Goal: Transaction & Acquisition: Purchase product/service

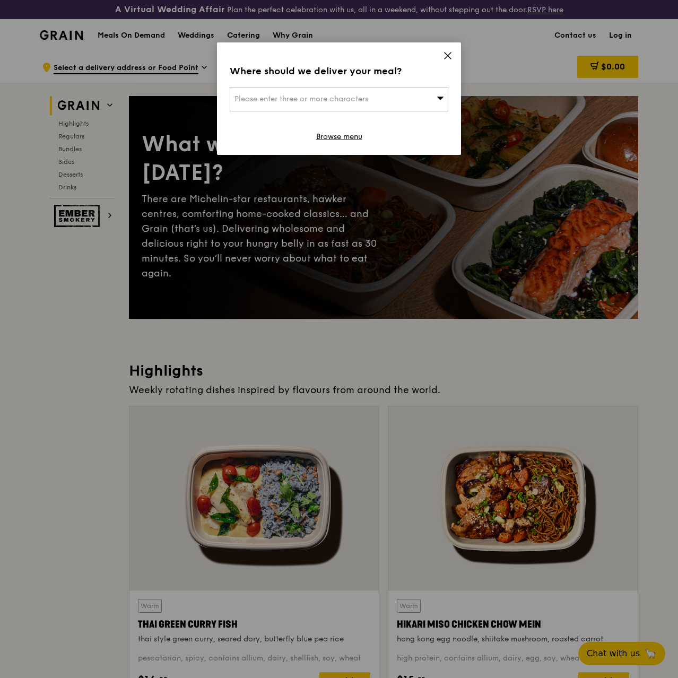
click at [442, 103] on span at bounding box center [439, 98] width 7 height 11
click at [314, 124] on li "Please enter 3 or more characters" at bounding box center [338, 120] width 217 height 19
click at [300, 96] on input "search" at bounding box center [338, 99] width 217 height 23
click at [446, 60] on icon at bounding box center [448, 56] width 10 height 10
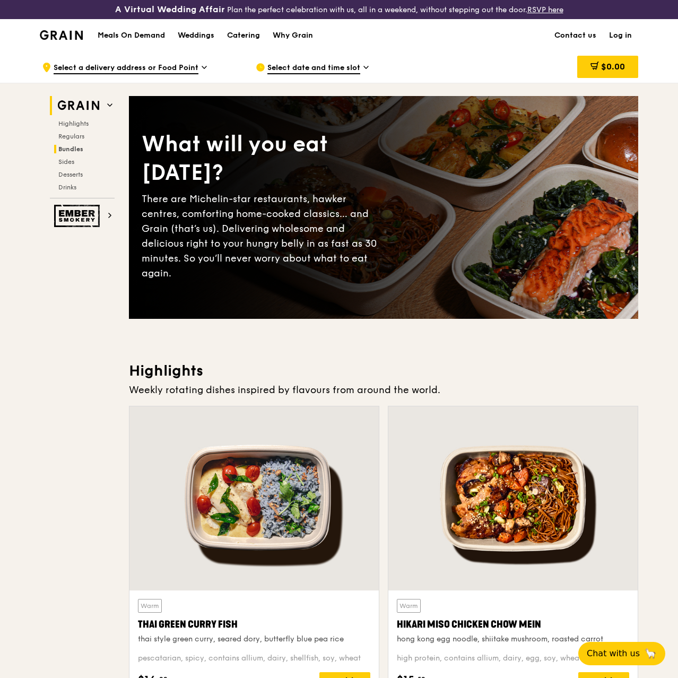
click at [77, 153] on span "Bundles" at bounding box center [70, 148] width 25 height 7
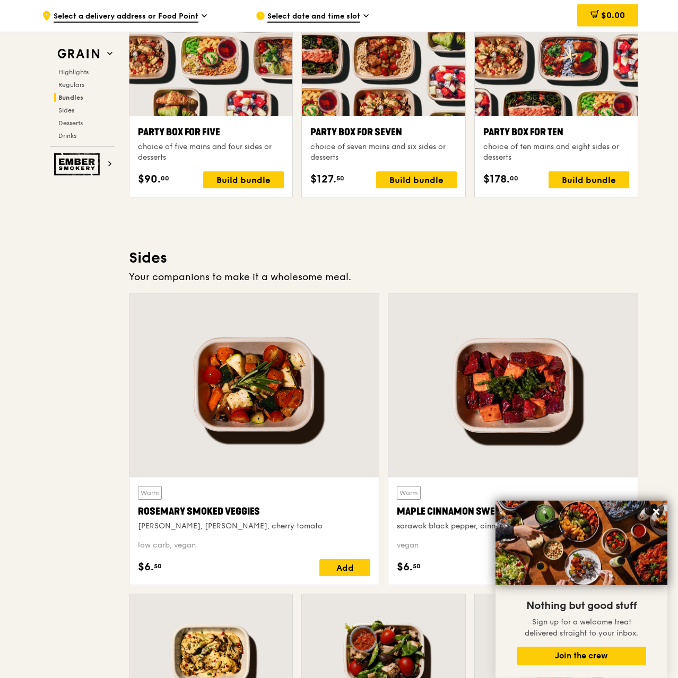
scroll to position [2140, 0]
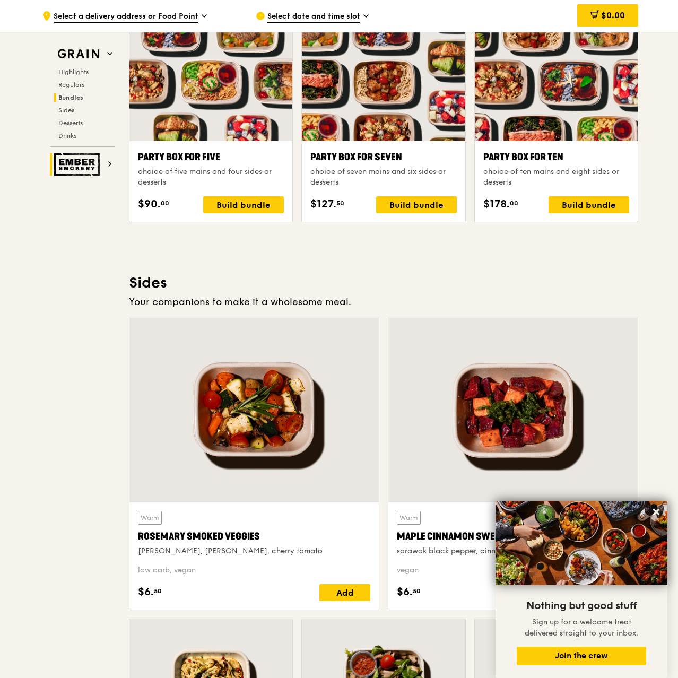
click at [78, 172] on img at bounding box center [78, 164] width 49 height 22
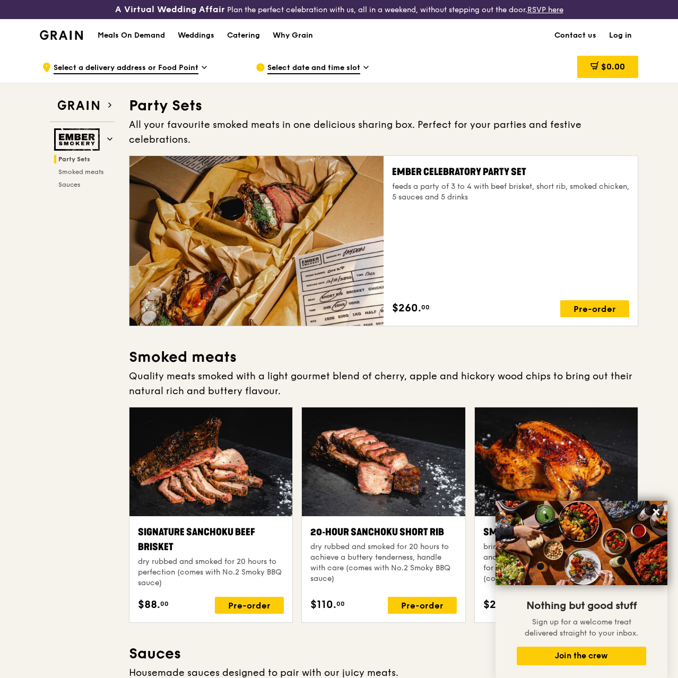
click at [75, 163] on span "Party Sets" at bounding box center [74, 158] width 32 height 7
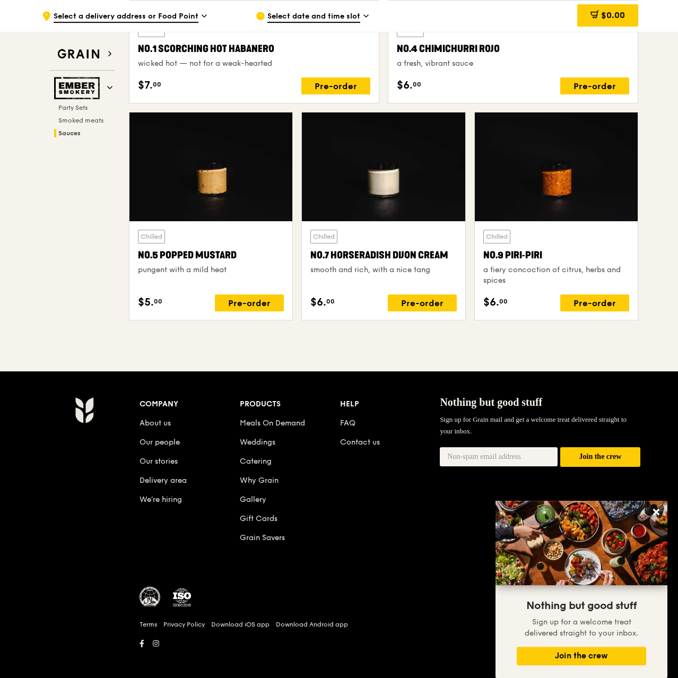
scroll to position [1087, 0]
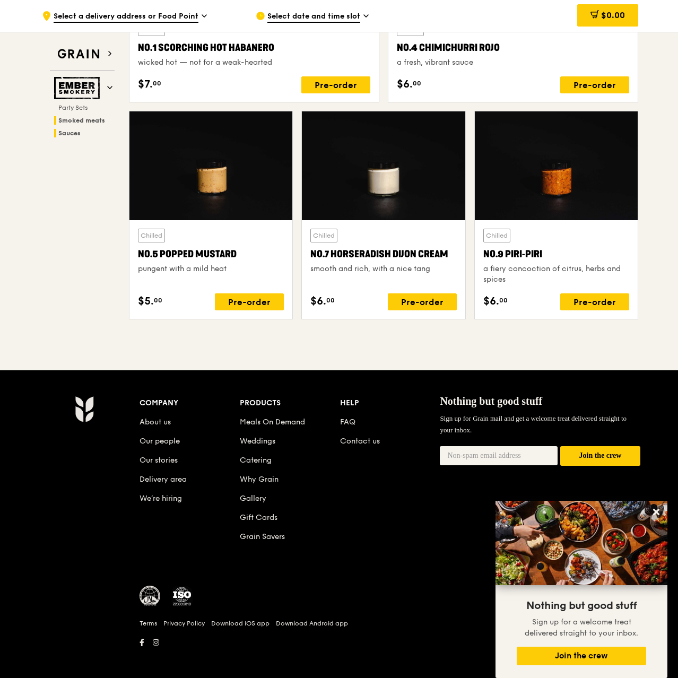
click at [76, 123] on span "Smoked meats" at bounding box center [81, 120] width 47 height 7
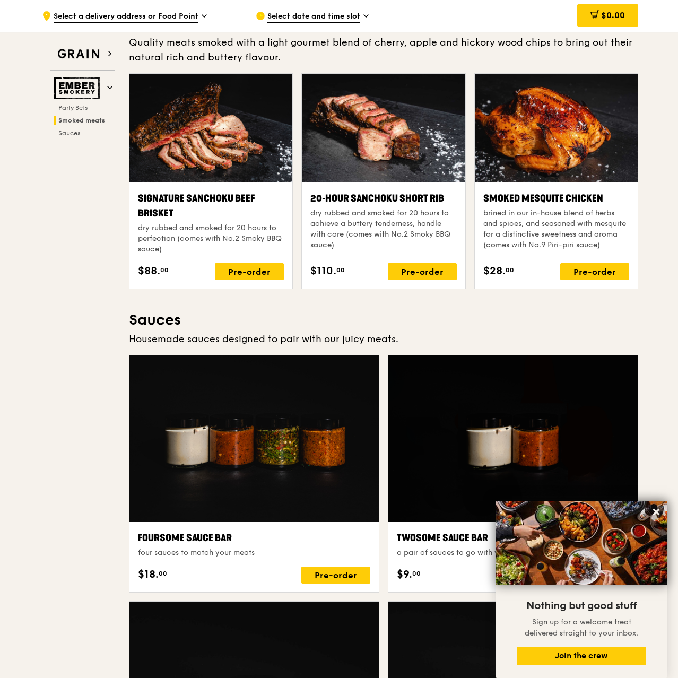
scroll to position [299, 0]
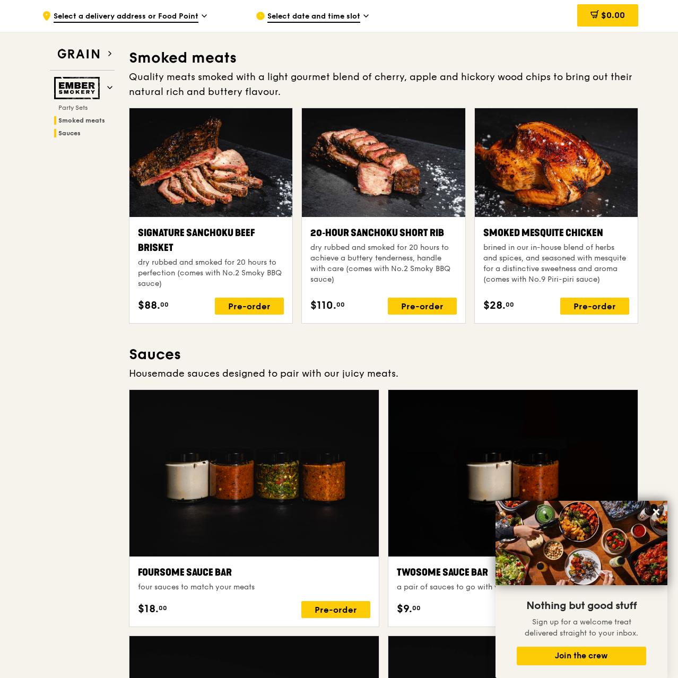
click at [72, 132] on span "Sauces" at bounding box center [69, 132] width 22 height 7
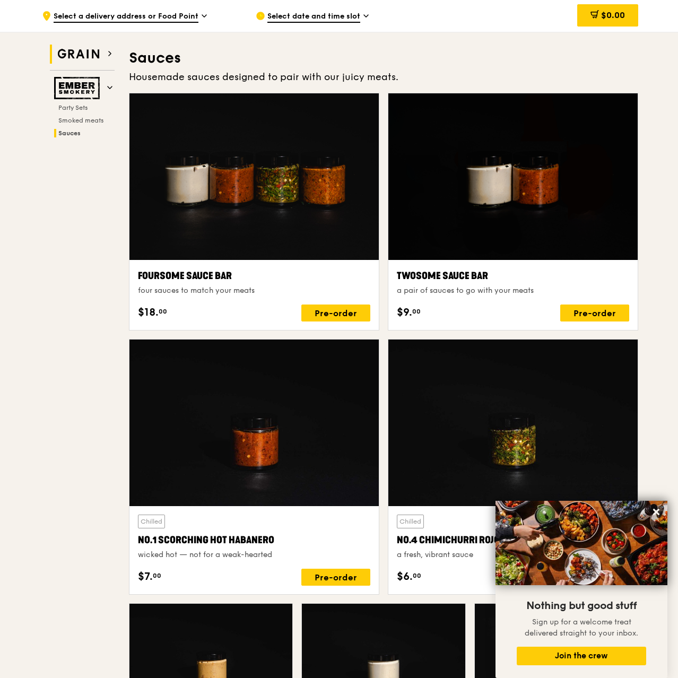
click at [96, 45] on img at bounding box center [78, 54] width 49 height 19
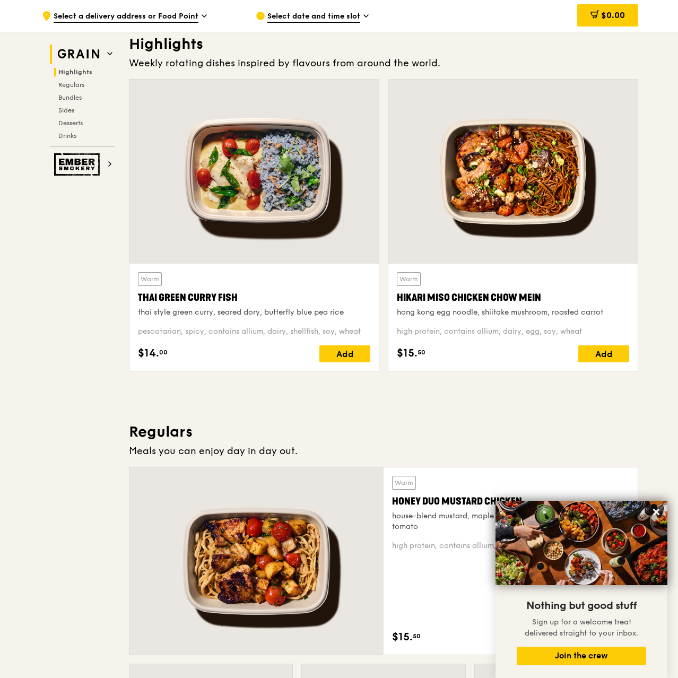
scroll to position [327, 0]
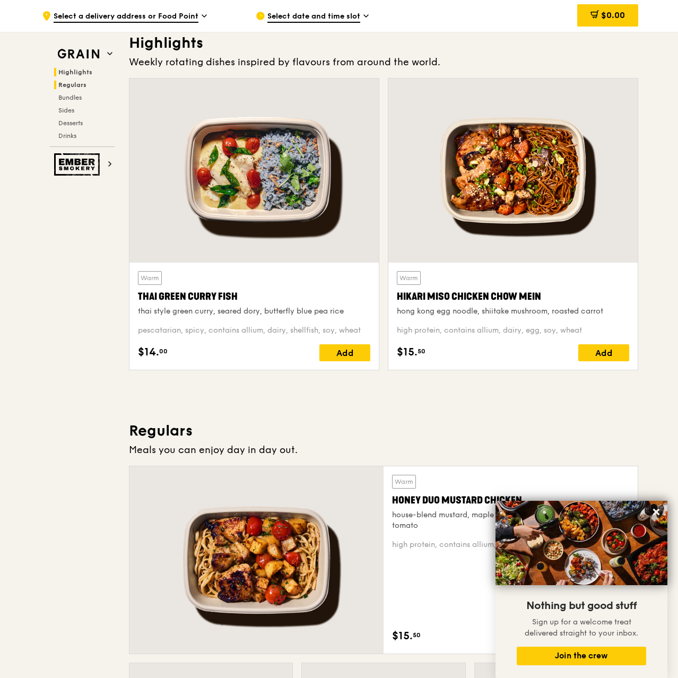
click at [70, 84] on span "Regulars" at bounding box center [72, 84] width 28 height 7
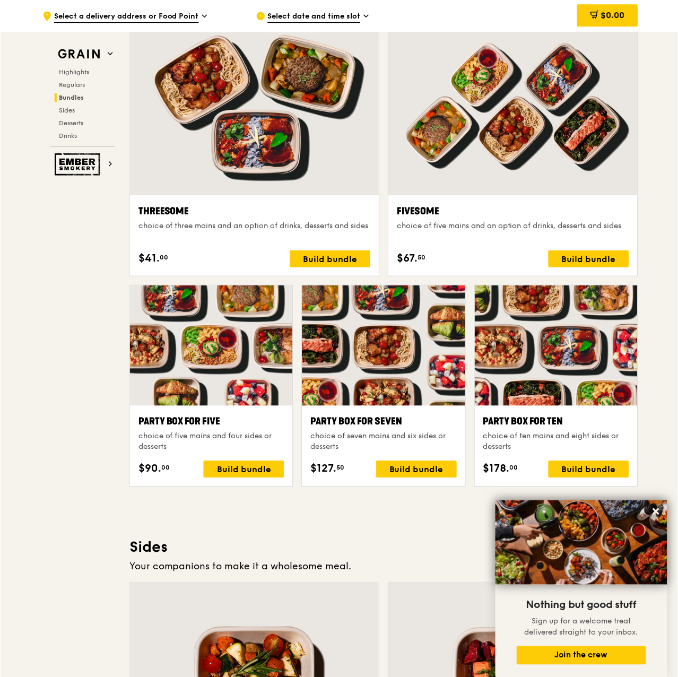
scroll to position [1851, 0]
